Goal: Contribute content

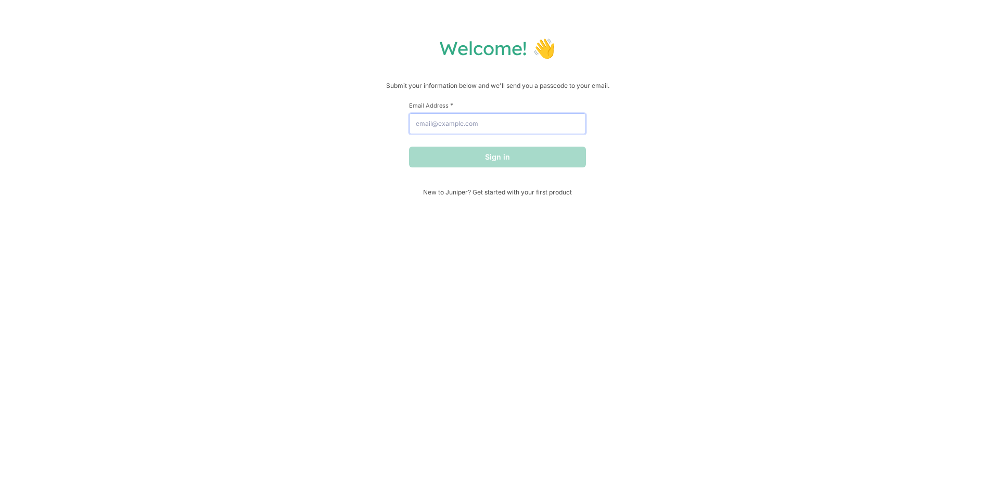
click at [475, 124] on input "Email Address *" at bounding box center [497, 123] width 177 height 21
type input "[EMAIL_ADDRESS][DOMAIN_NAME]"
click at [478, 160] on button "Sign in" at bounding box center [497, 157] width 177 height 21
drag, startPoint x: 522, startPoint y: 204, endPoint x: 519, endPoint y: 194, distance: 10.9
click at [522, 204] on div "Welcome! 👋 Submit your information below and we'll send you a passcode to your …" at bounding box center [497, 248] width 995 height 496
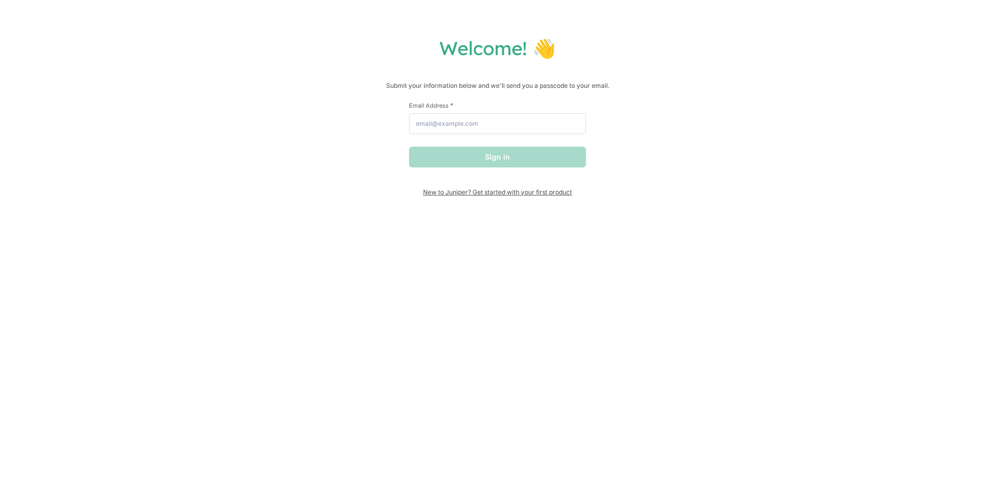
click at [519, 194] on span "New to Juniper? Get started with your first product" at bounding box center [497, 192] width 177 height 8
